Goal: Task Accomplishment & Management: Use online tool/utility

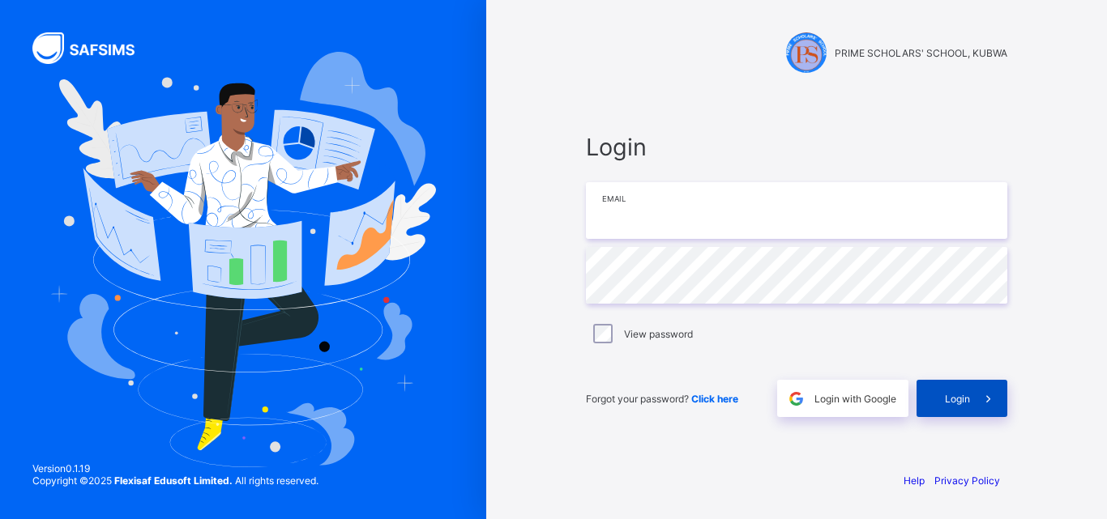
type input "**********"
click at [961, 396] on span "Login" at bounding box center [957, 399] width 25 height 12
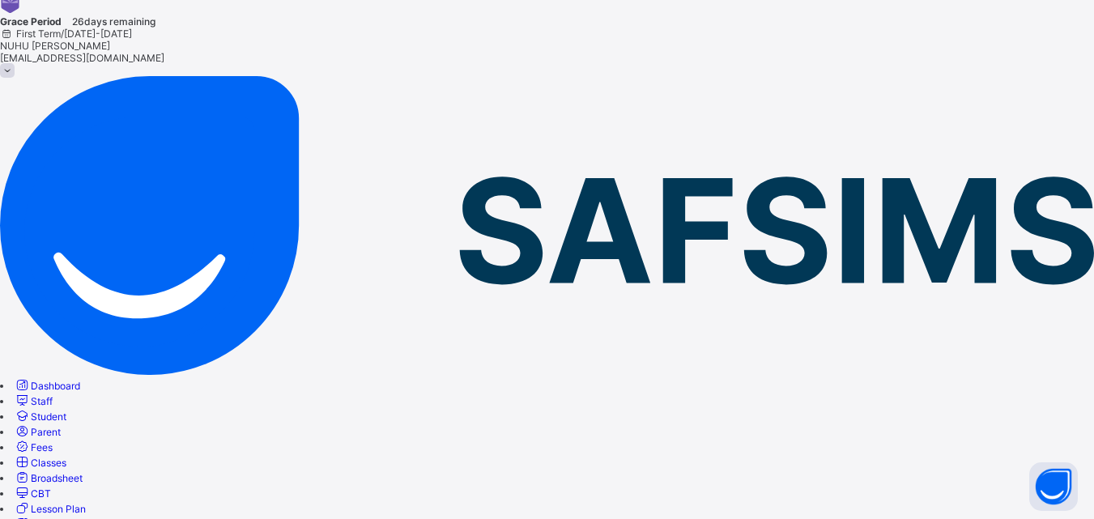
scroll to position [81, 0]
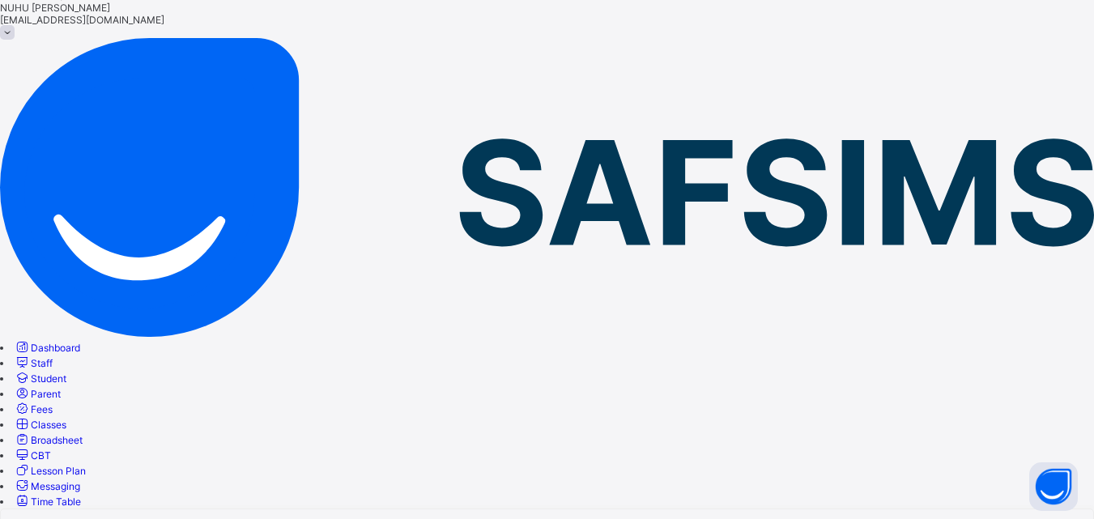
click at [66, 419] on span "Classes" at bounding box center [49, 425] width 36 height 12
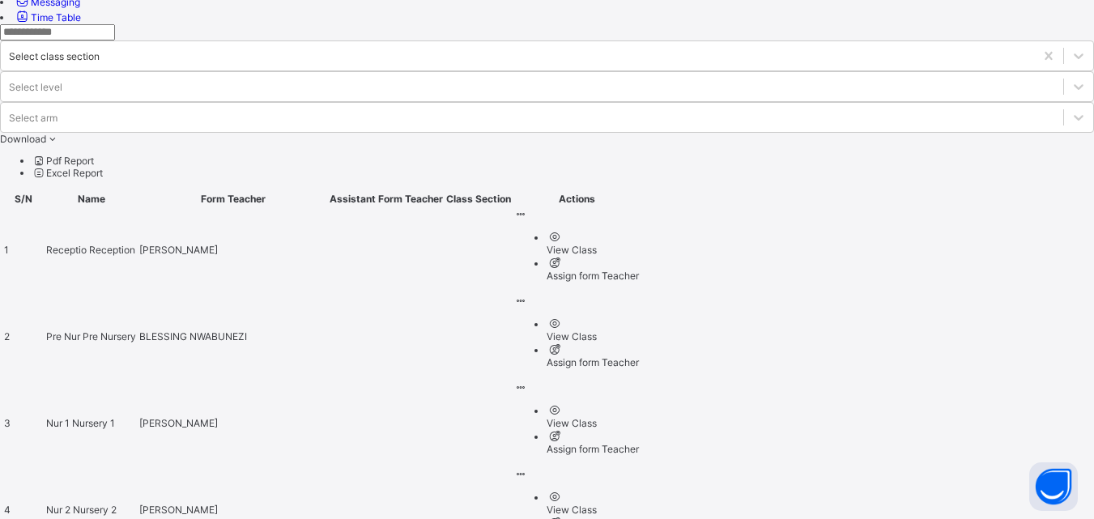
scroll to position [530, 0]
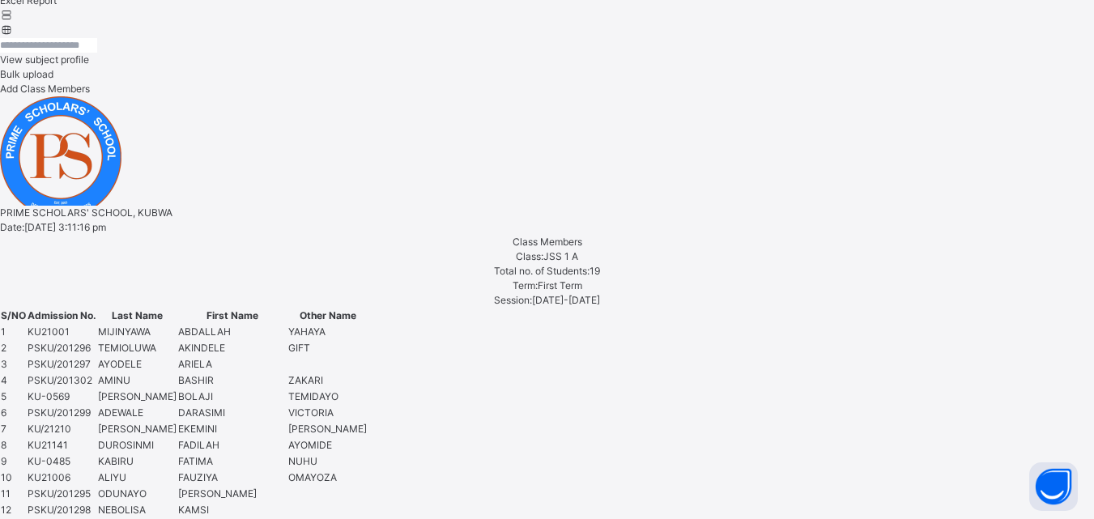
scroll to position [889, 0]
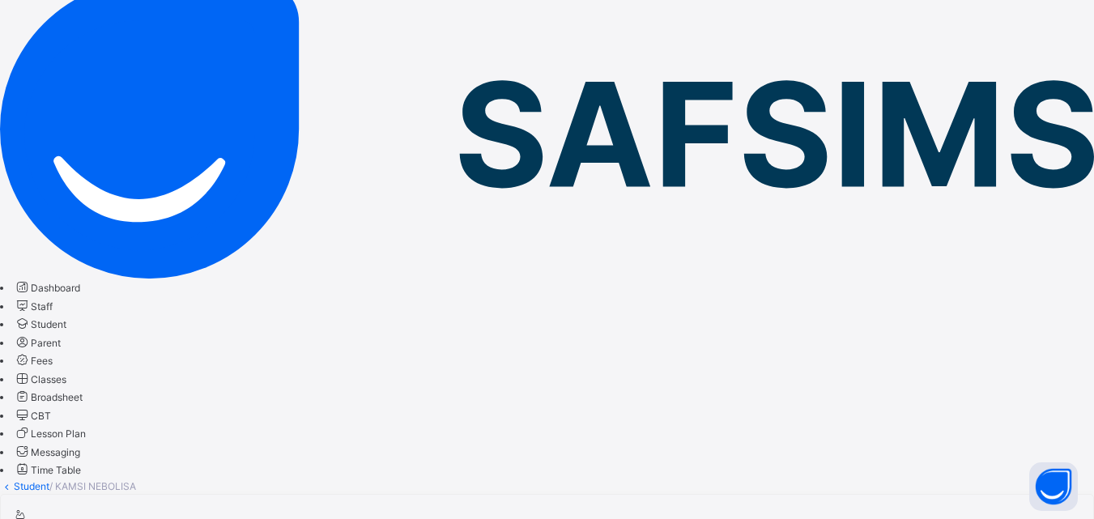
scroll to position [79, 0]
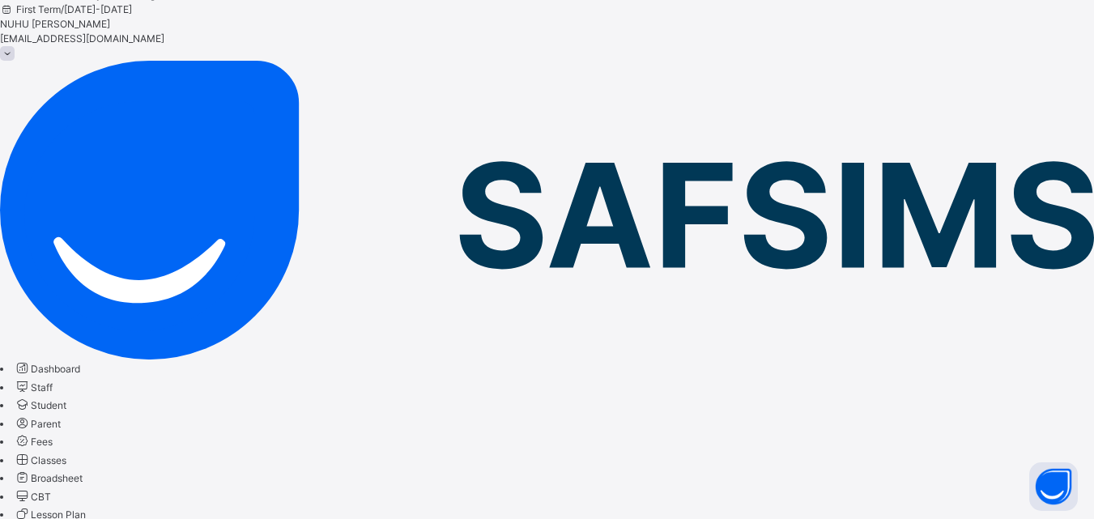
click at [66, 454] on span "Classes" at bounding box center [49, 460] width 36 height 12
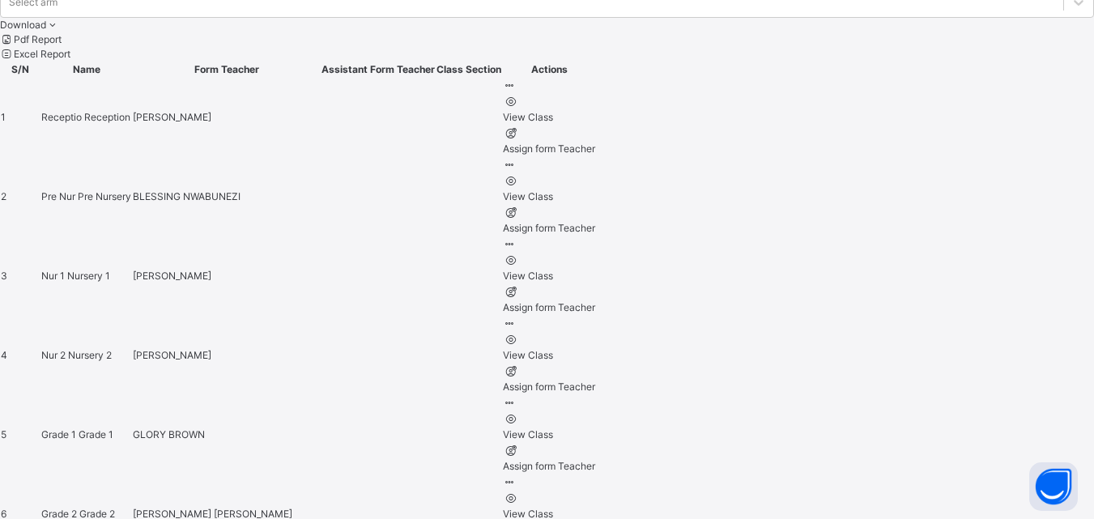
scroll to position [801, 0]
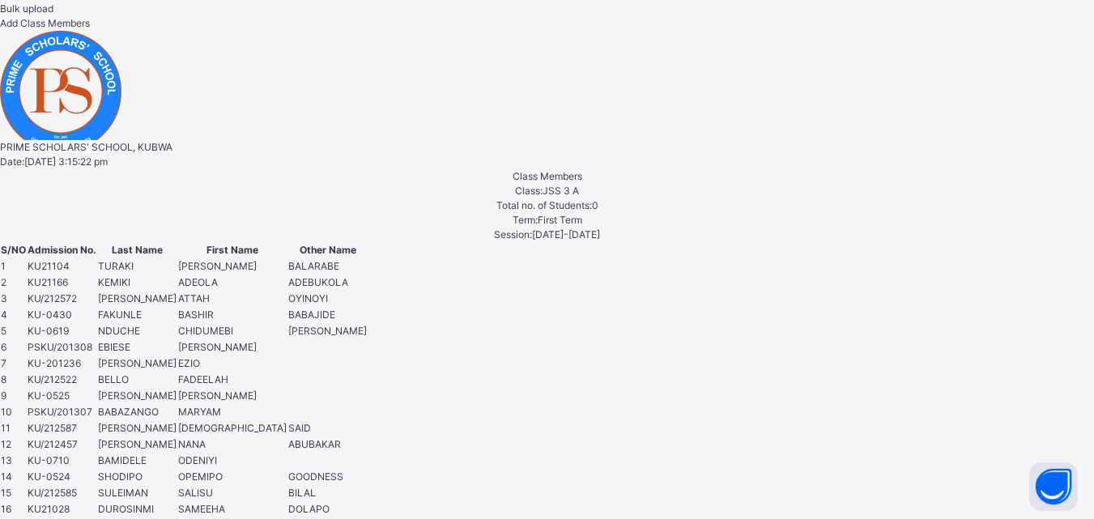
scroll to position [889, 0]
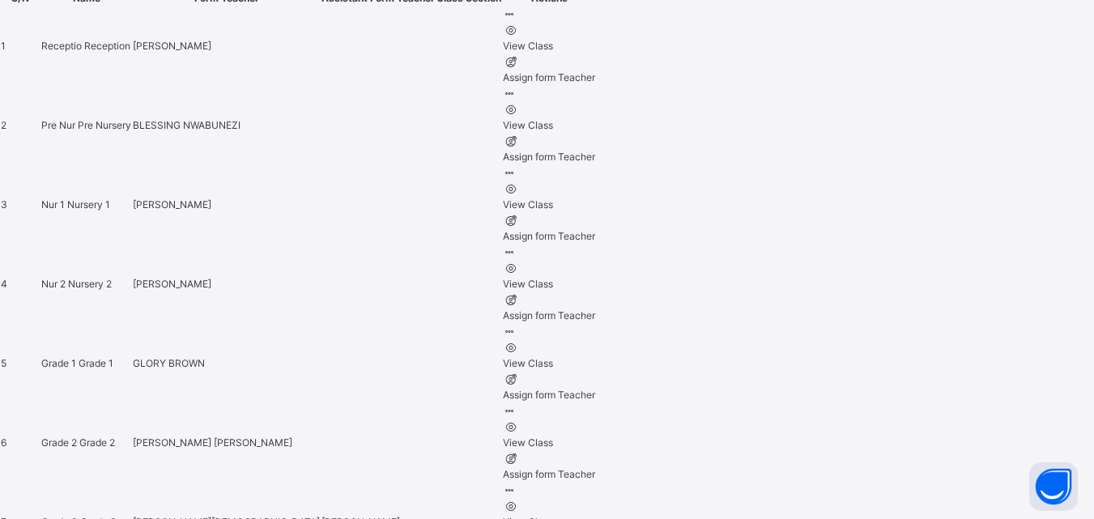
scroll to position [801, 0]
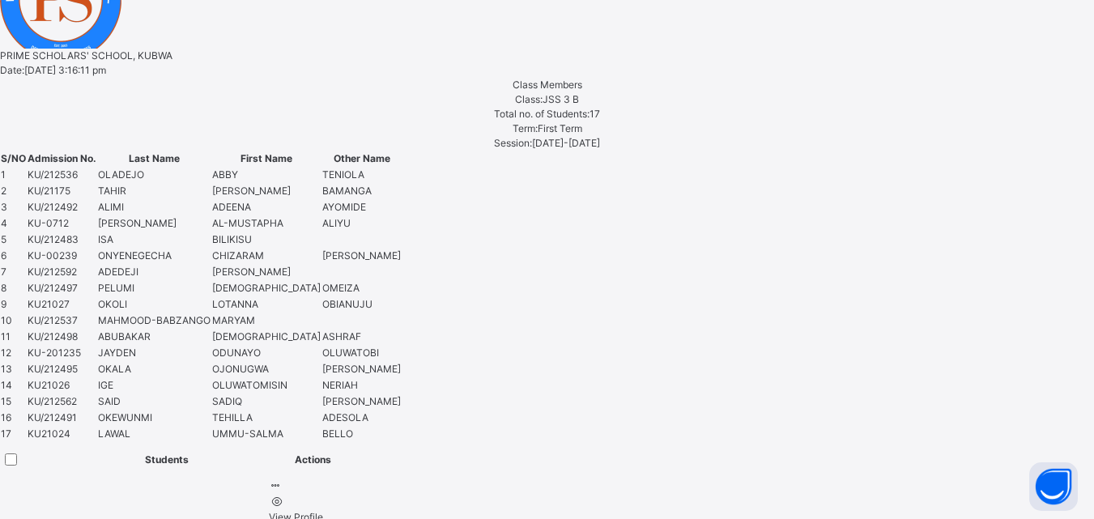
scroll to position [1023, 0]
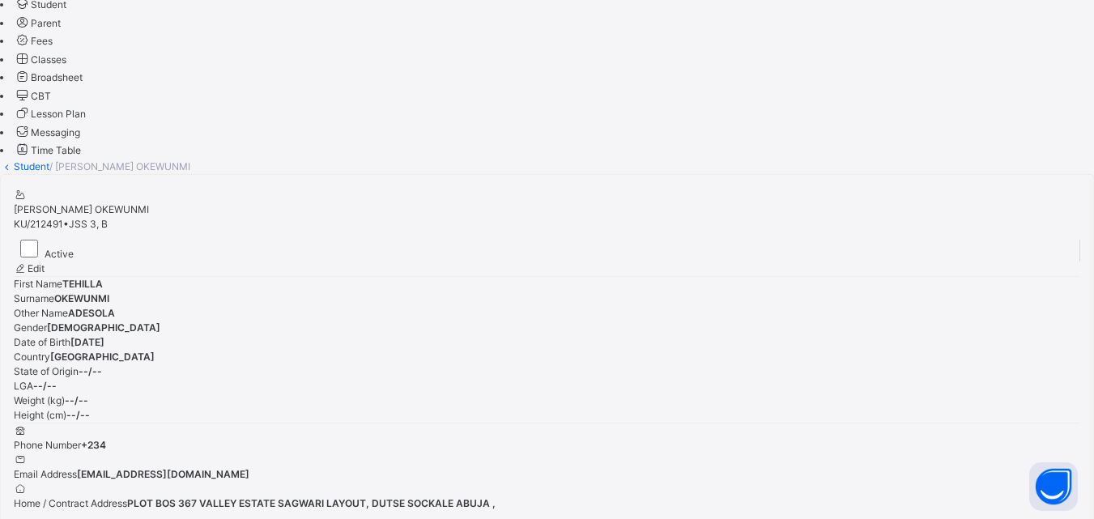
scroll to position [476, 0]
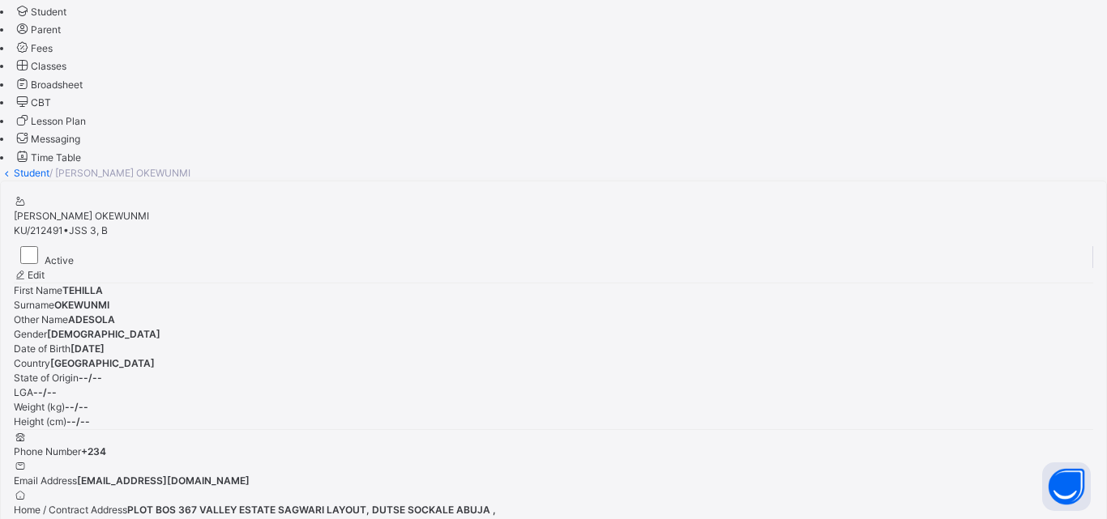
type input "**********"
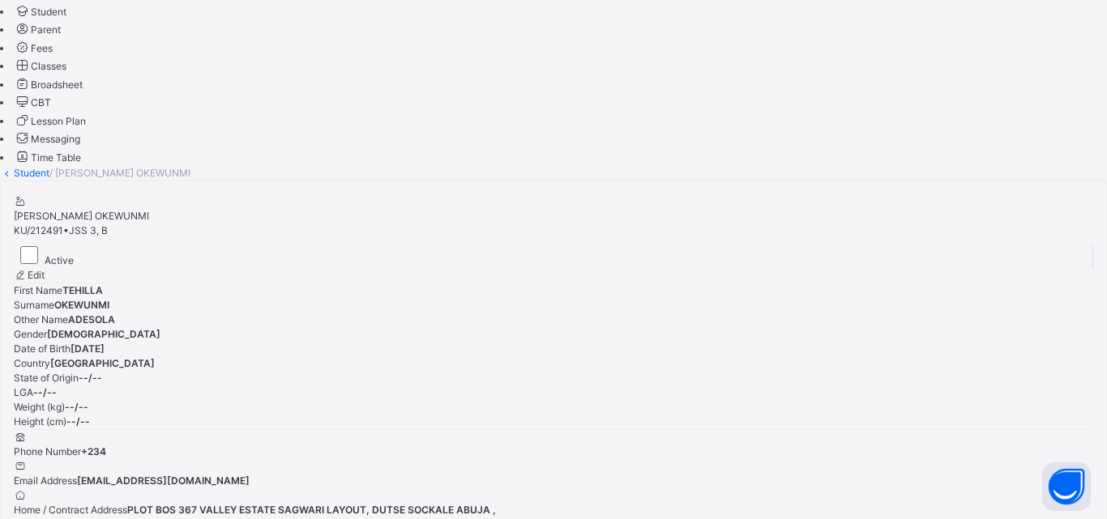
type input "*********"
type input "*****"
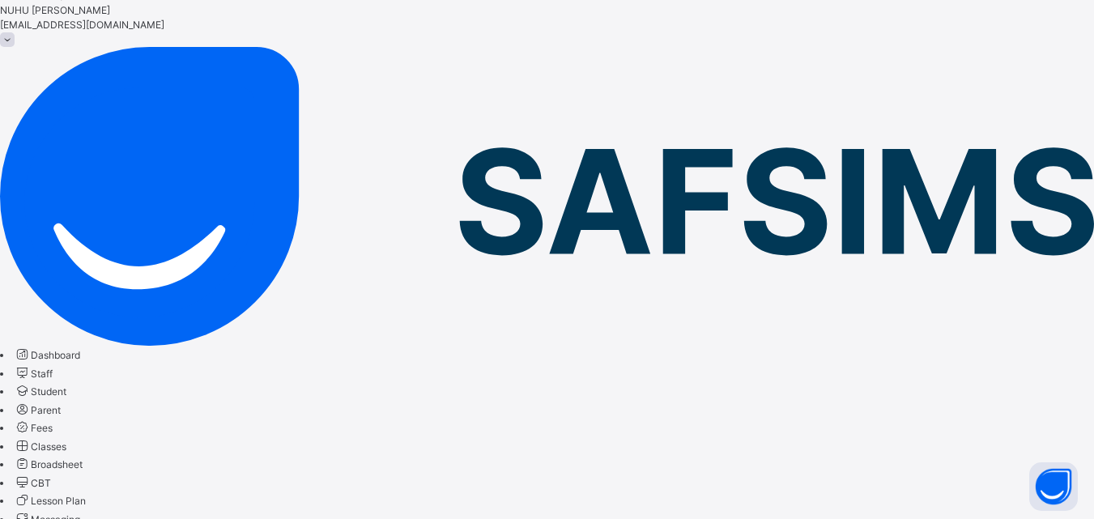
scroll to position [71, 0]
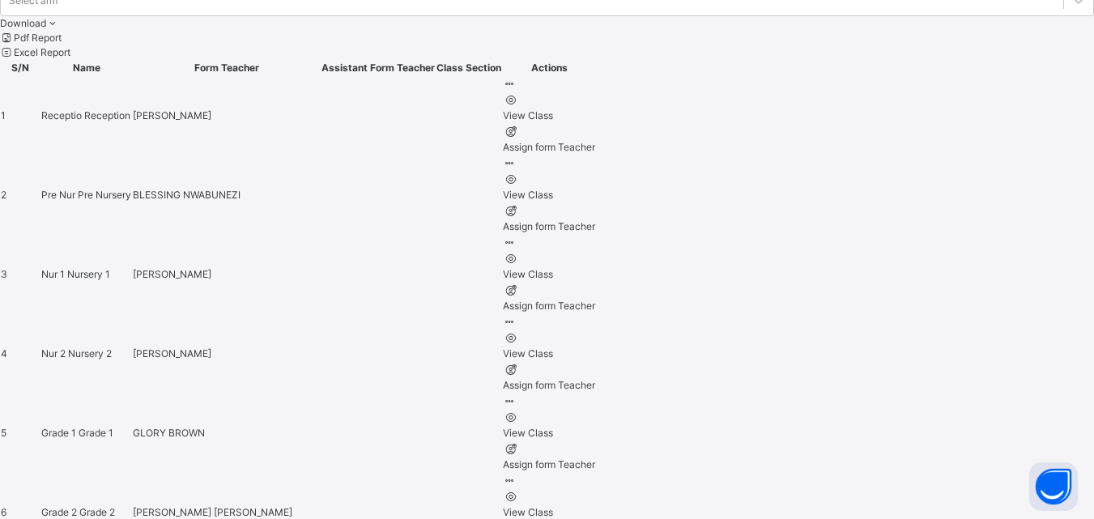
scroll to position [801, 0]
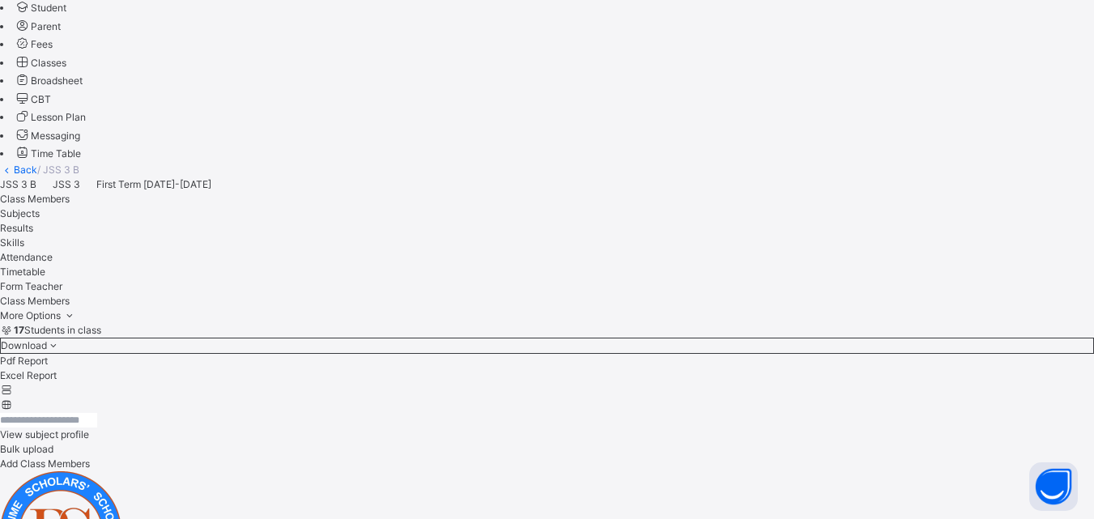
scroll to position [486, 0]
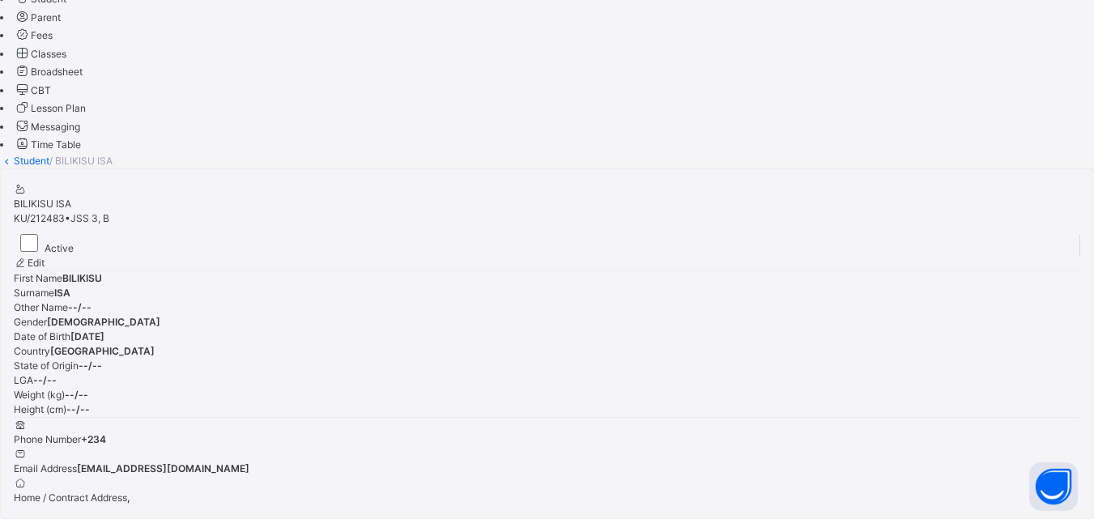
scroll to position [486, 0]
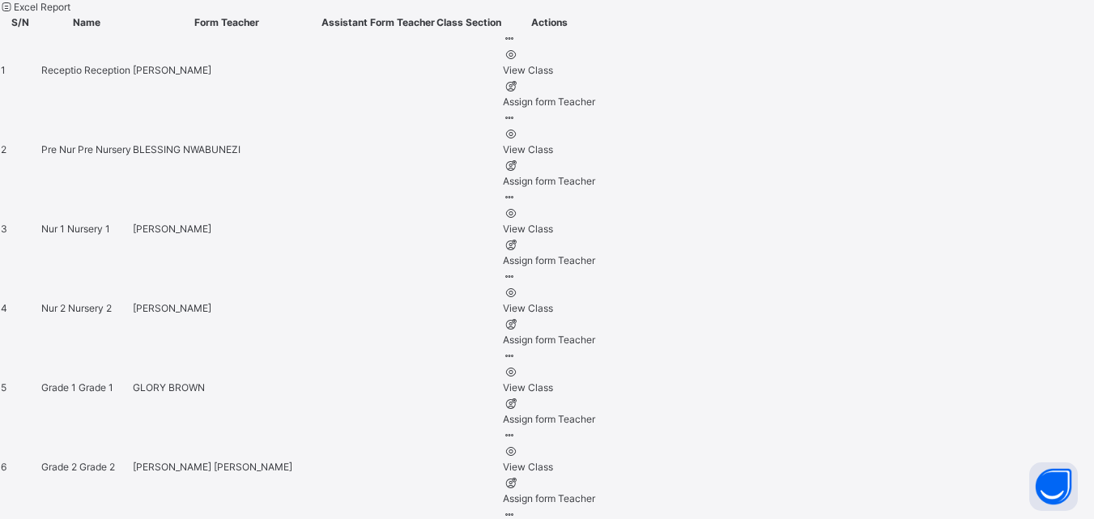
scroll to position [801, 0]
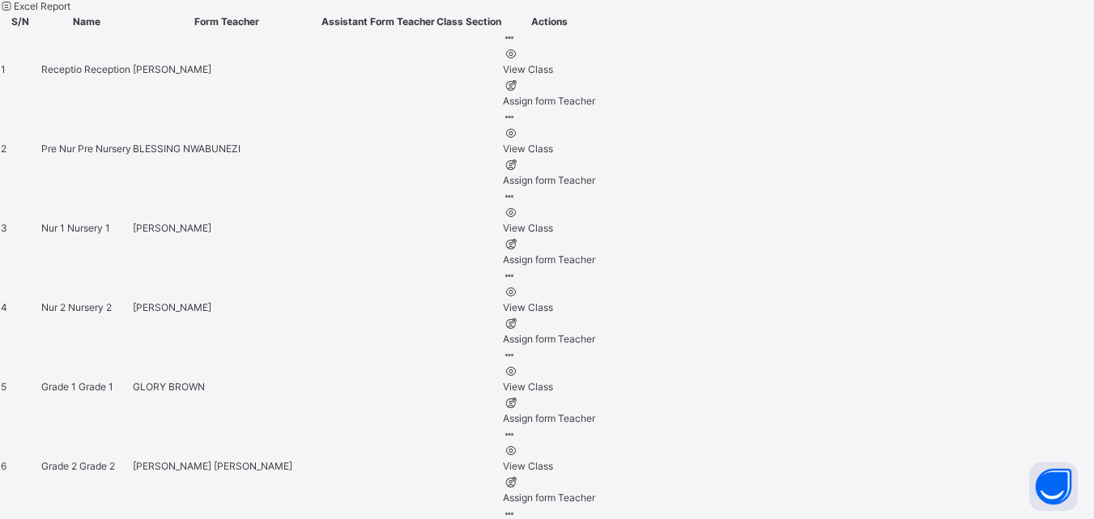
scroll to position [801, 0]
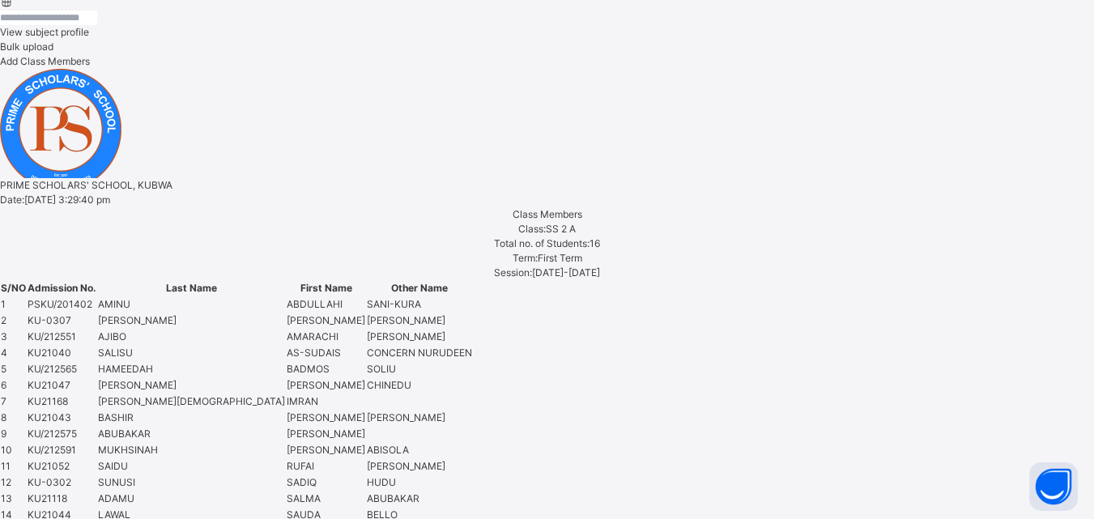
scroll to position [888, 0]
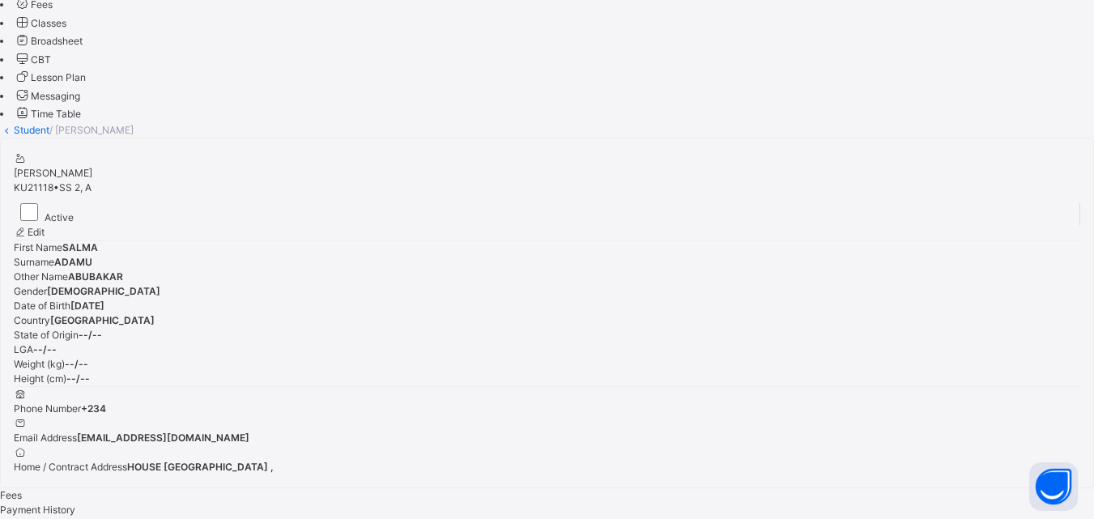
scroll to position [378, 0]
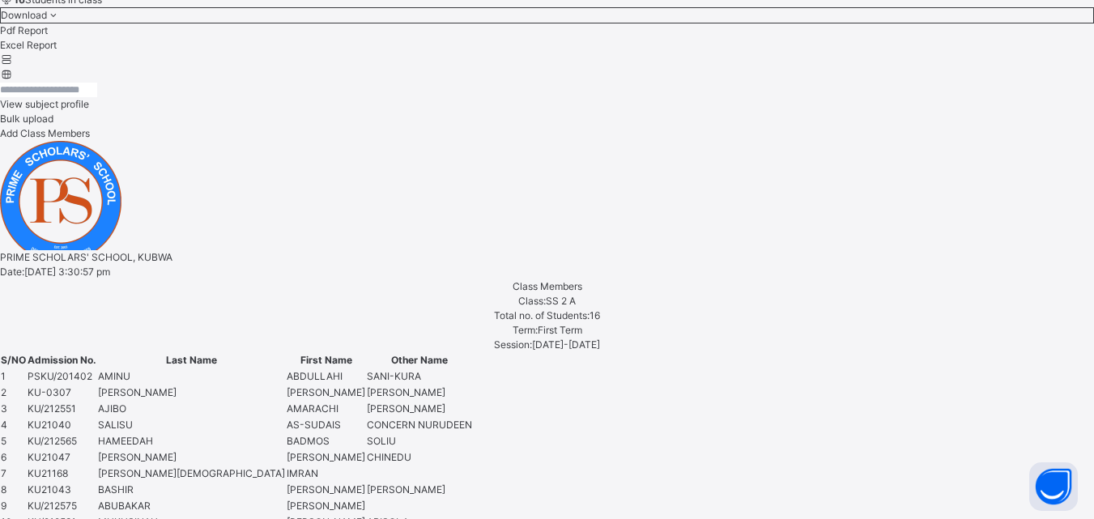
scroll to position [159, 0]
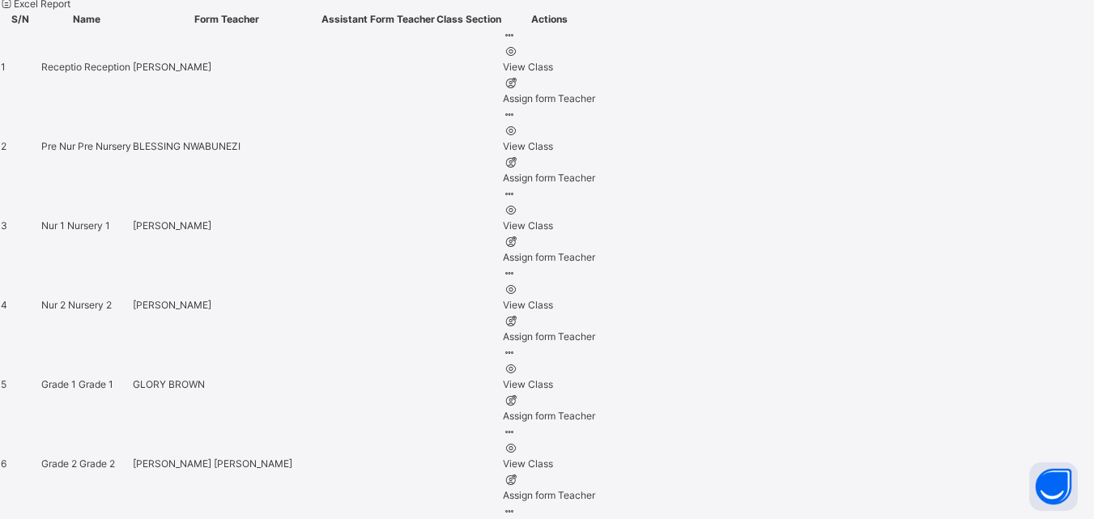
scroll to position [801, 0]
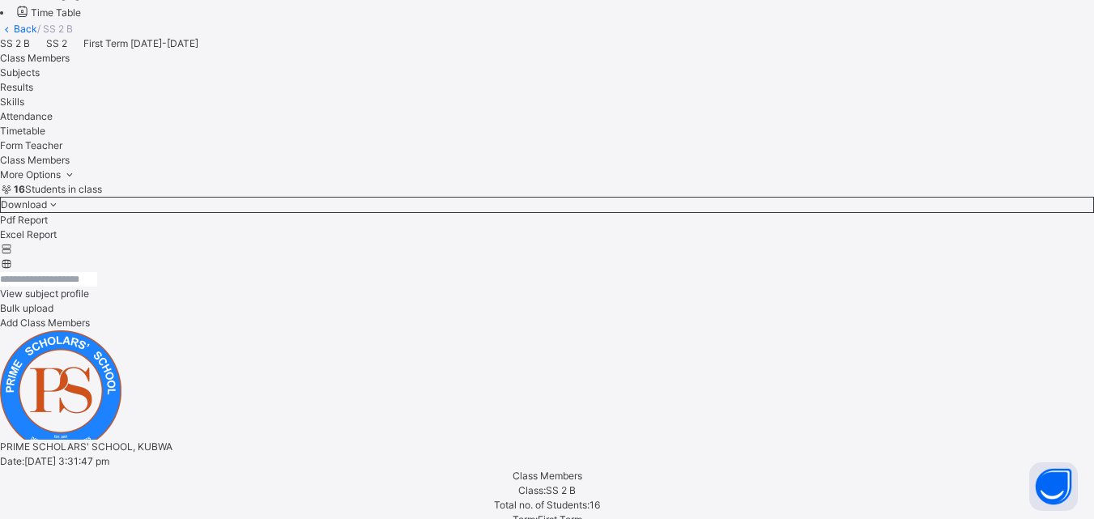
scroll to position [648, 0]
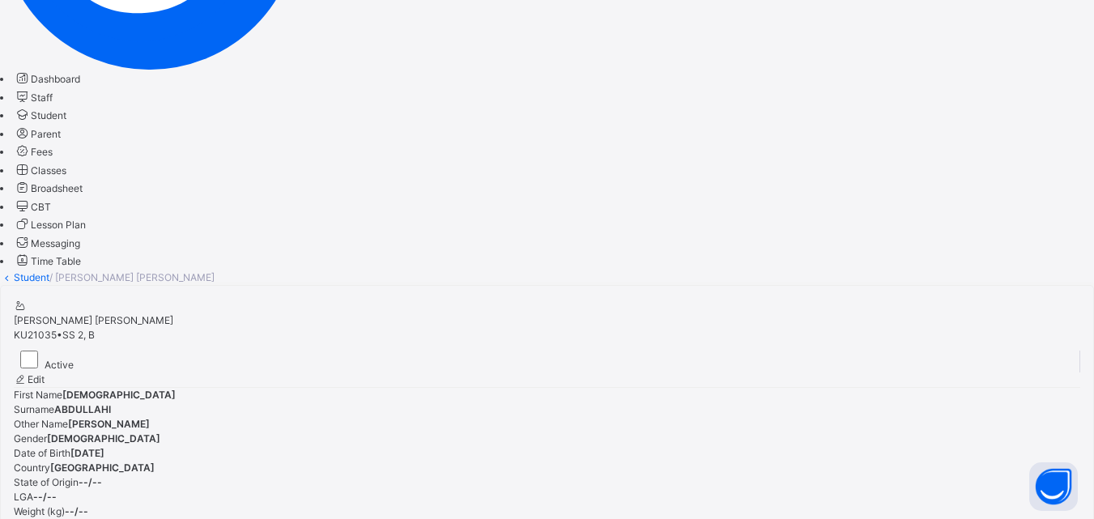
scroll to position [648, 0]
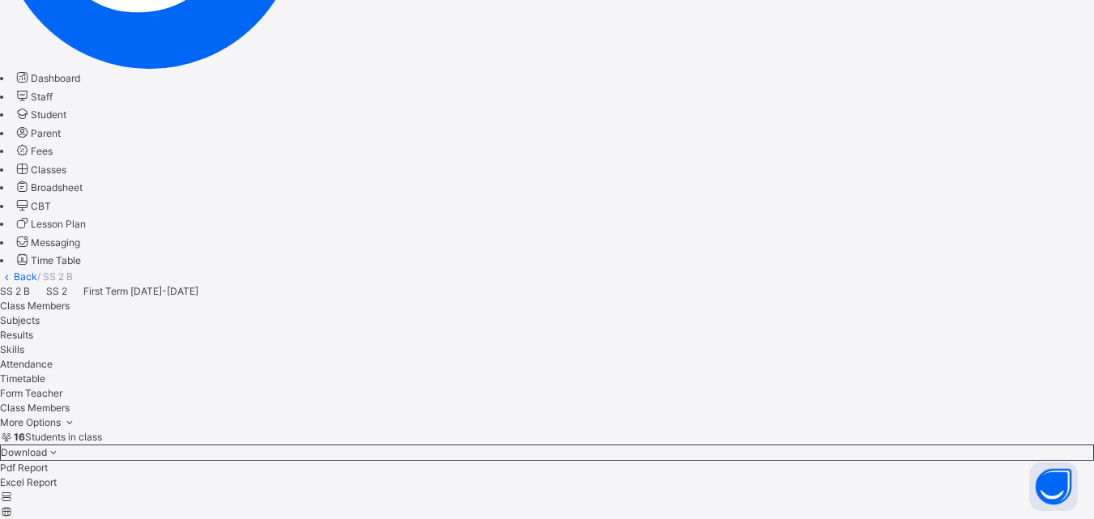
scroll to position [405, 0]
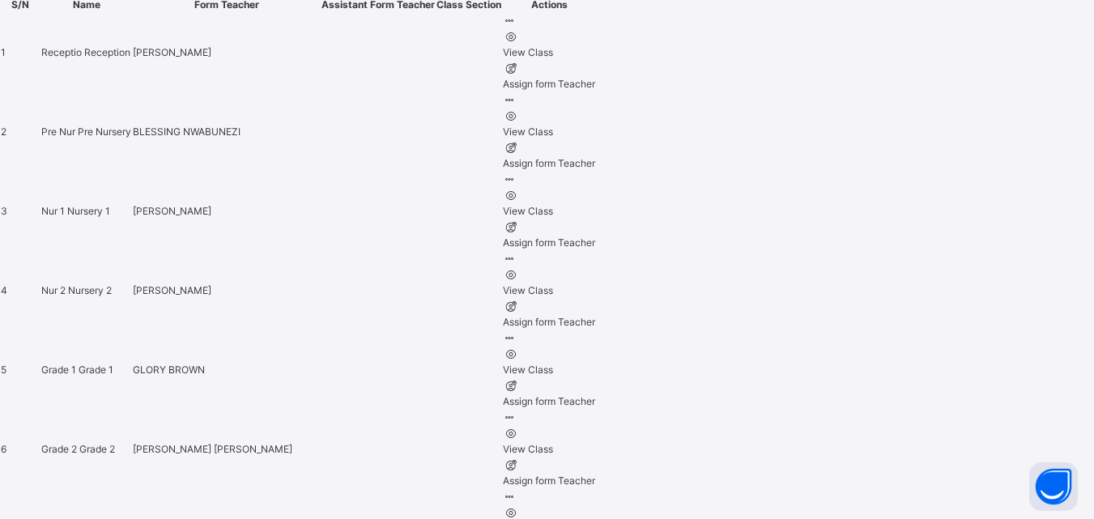
scroll to position [801, 0]
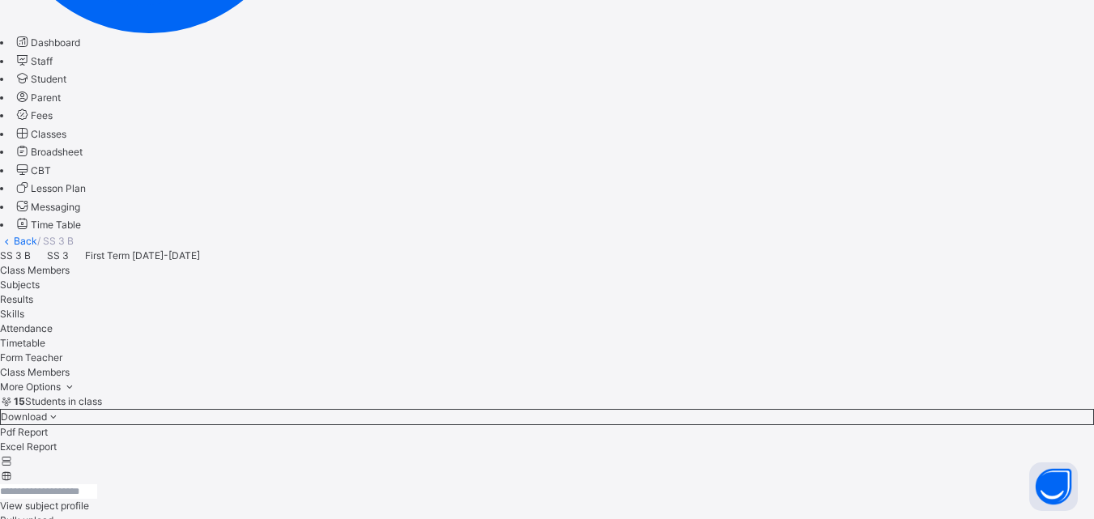
scroll to position [567, 0]
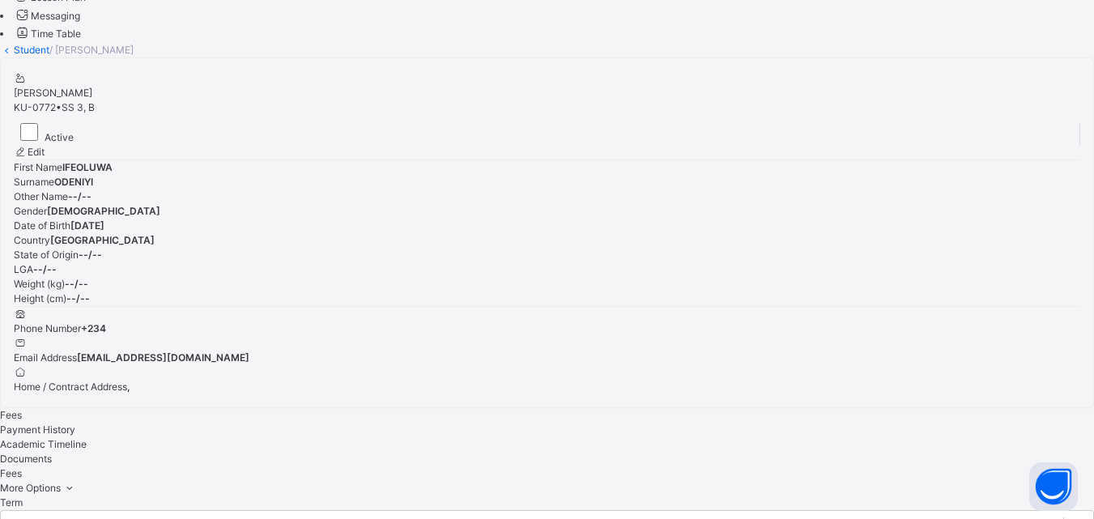
scroll to position [567, 0]
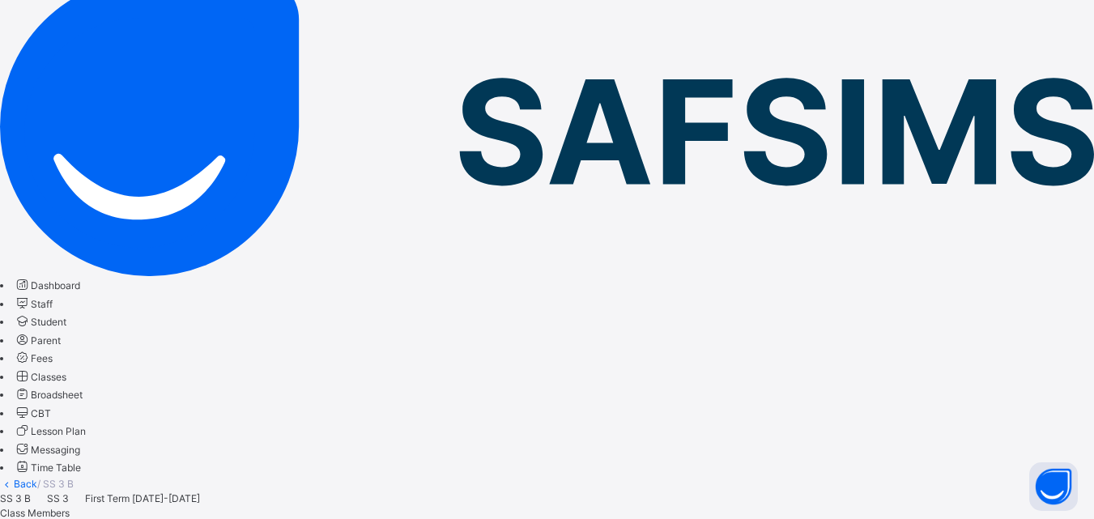
scroll to position [81, 0]
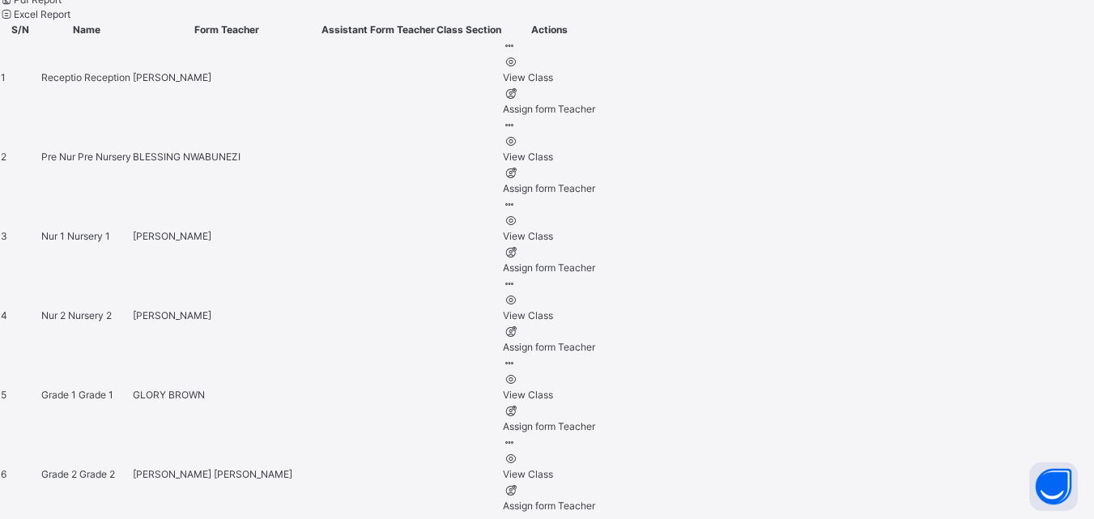
scroll to position [801, 0]
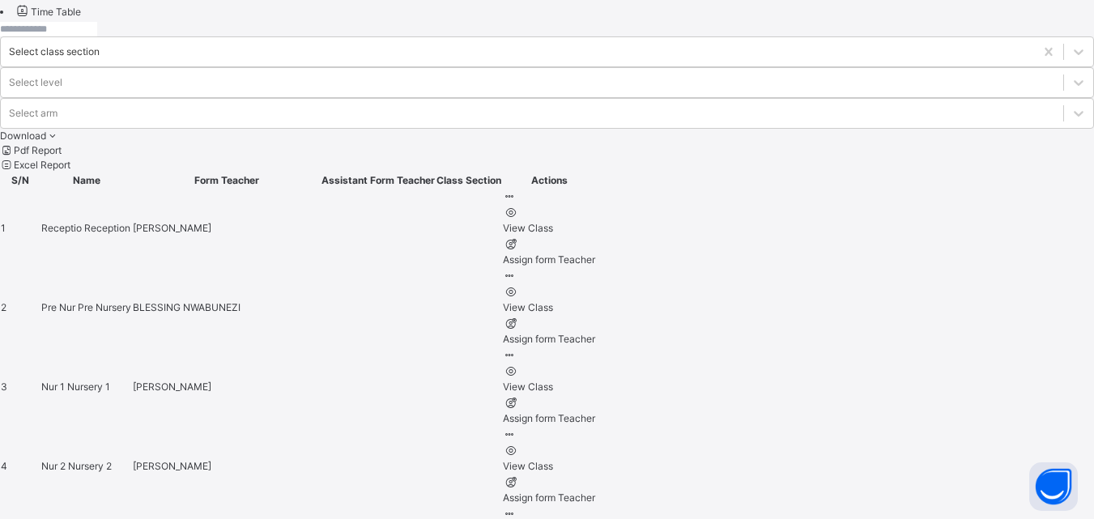
scroll to position [648, 0]
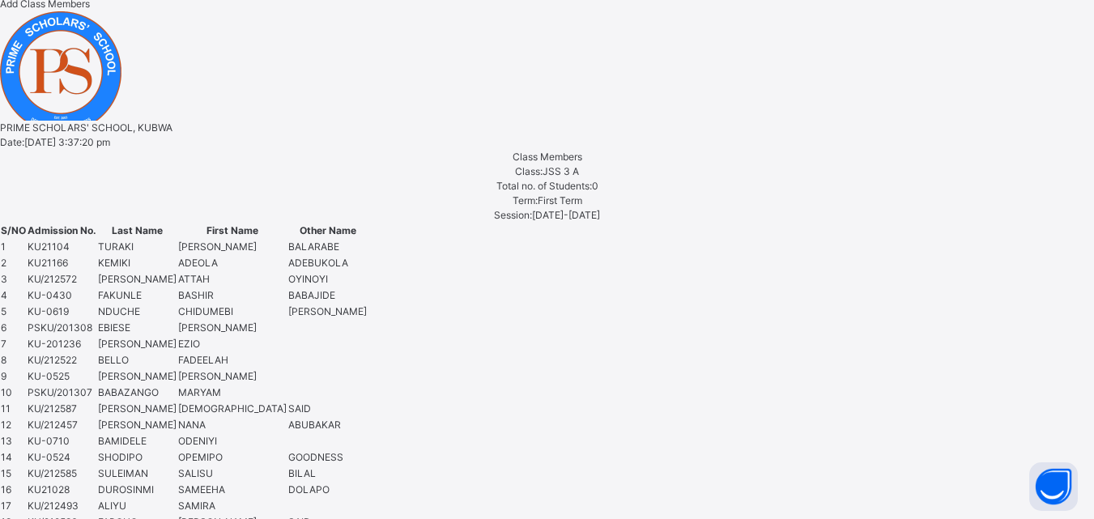
scroll to position [972, 0]
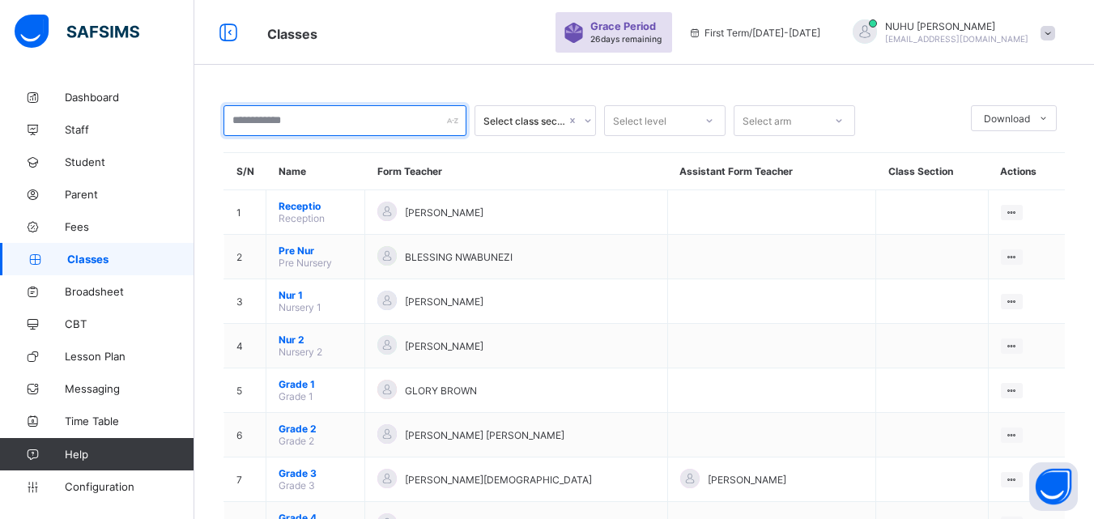
click at [385, 119] on input "text" at bounding box center [345, 120] width 243 height 31
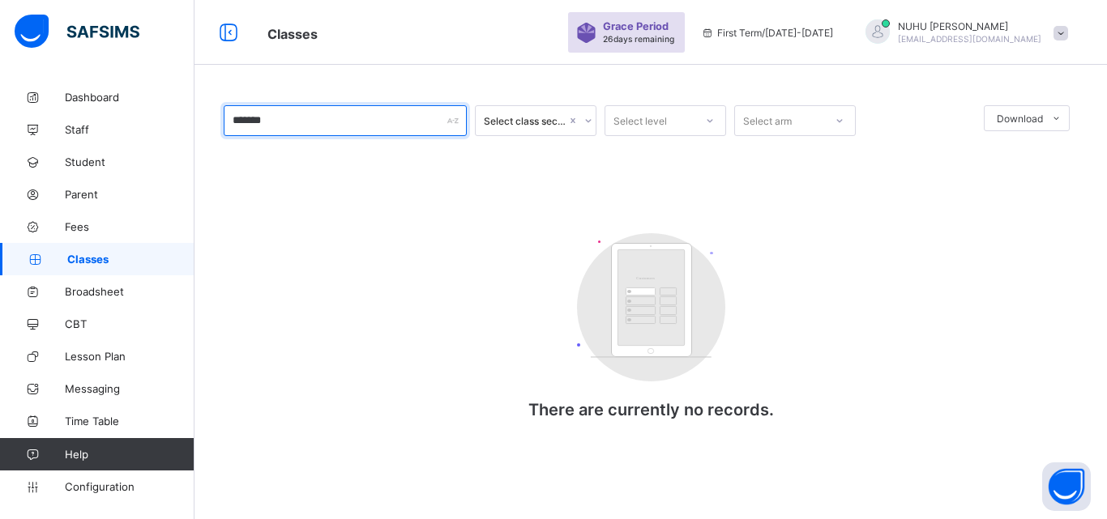
click at [445, 115] on input "*******" at bounding box center [345, 120] width 243 height 31
type input "*******"
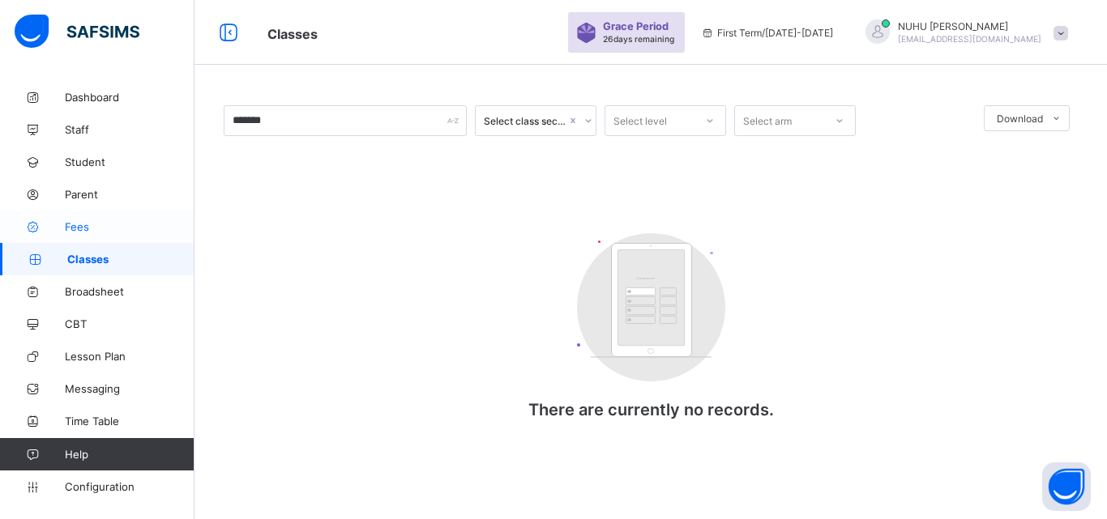
click at [76, 225] on span "Fees" at bounding box center [130, 226] width 130 height 13
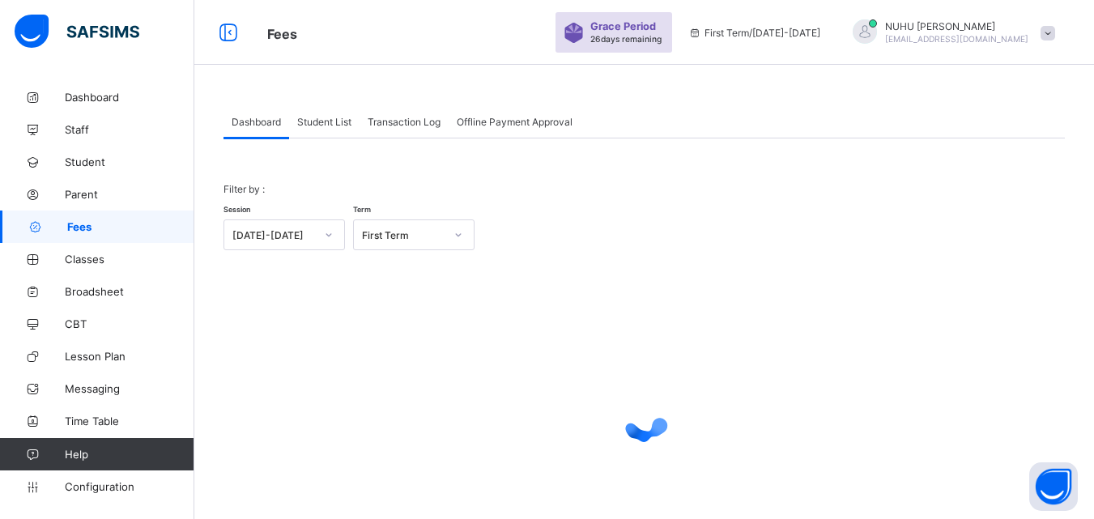
click at [319, 129] on div "Student List" at bounding box center [324, 121] width 70 height 32
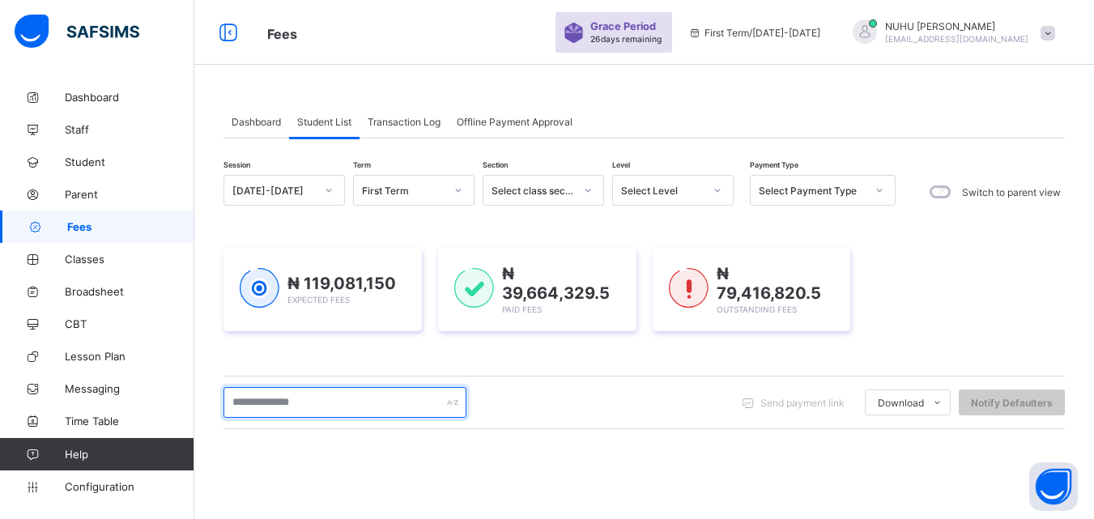
drag, startPoint x: 303, startPoint y: 408, endPoint x: 322, endPoint y: 398, distance: 22.1
click at [310, 404] on input "text" at bounding box center [345, 402] width 243 height 31
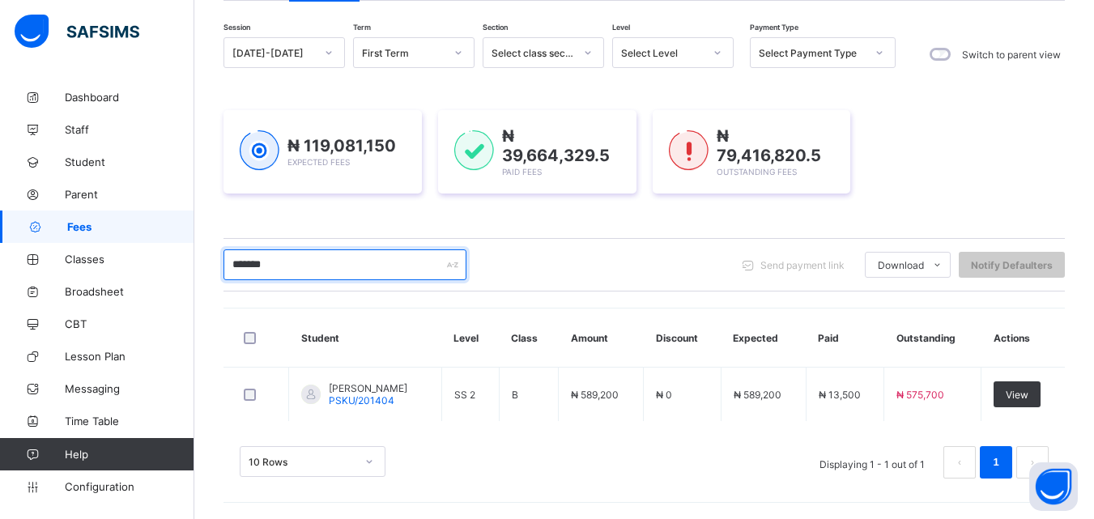
scroll to position [138, 0]
type input "*******"
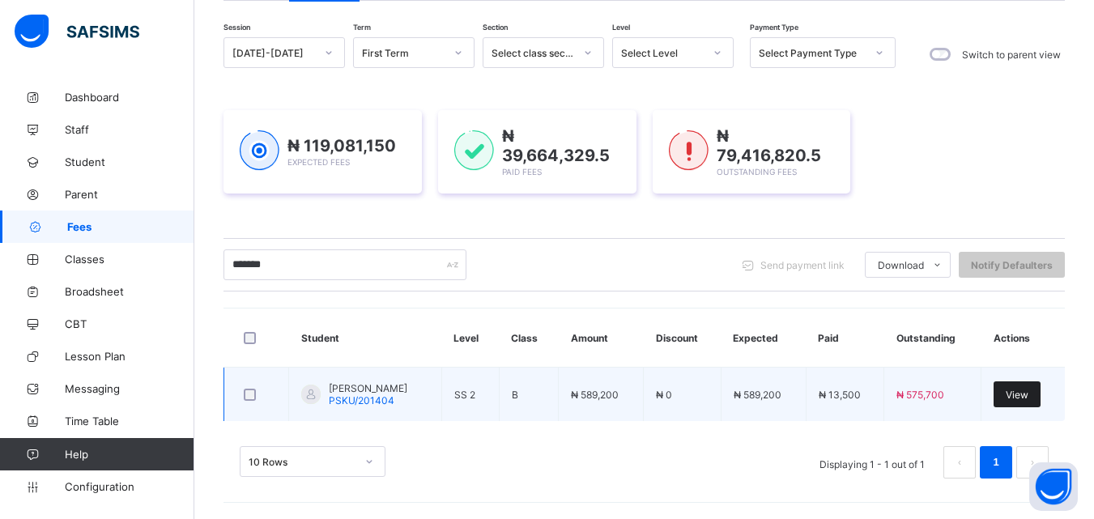
click at [1029, 394] on span "View" at bounding box center [1017, 395] width 23 height 12
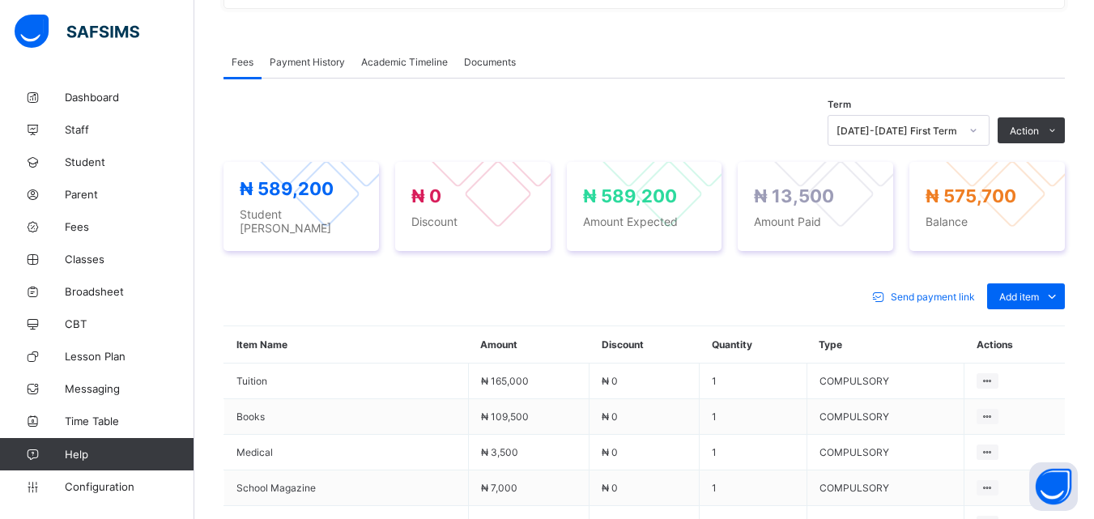
scroll to position [486, 0]
